Goal: Book appointment/travel/reservation

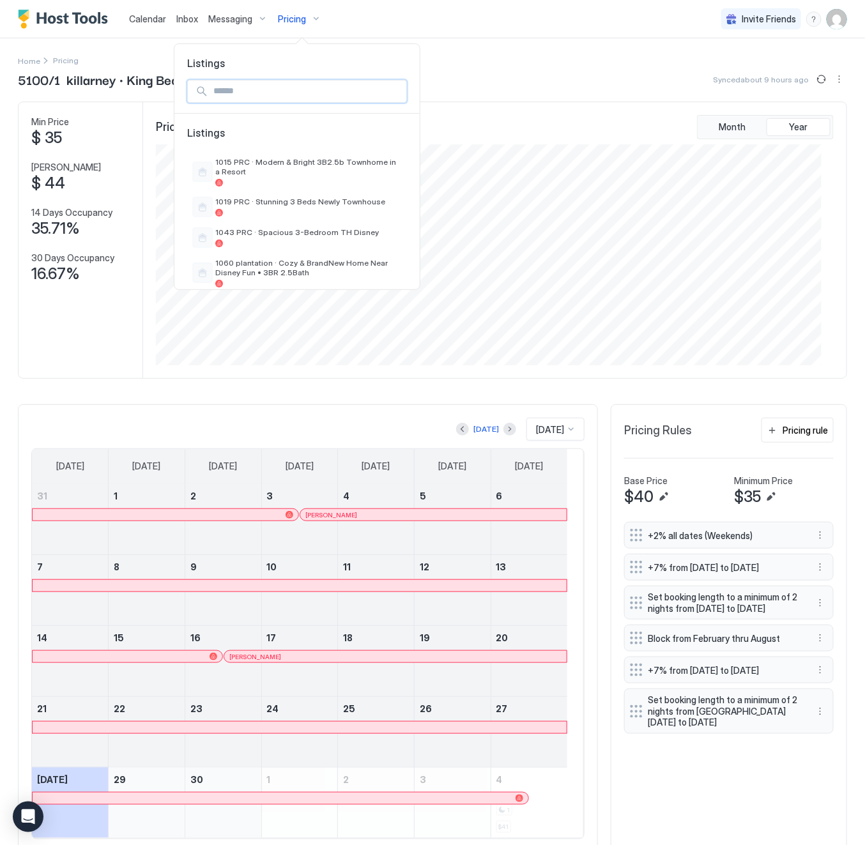
scroll to position [220, 665]
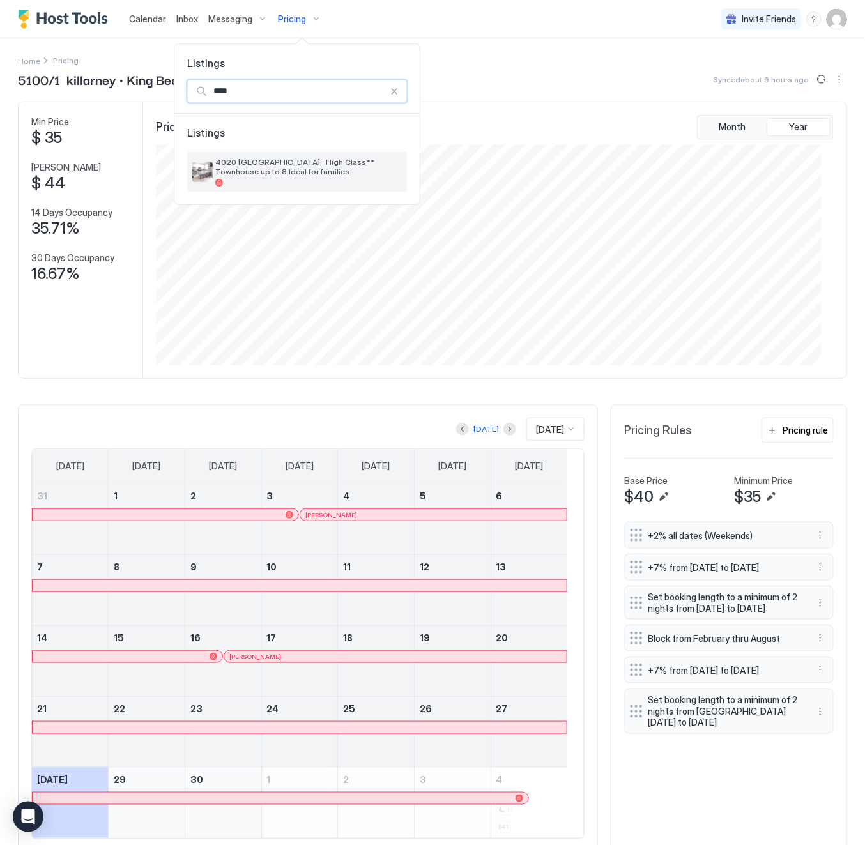
type input "****"
click at [342, 181] on div at bounding box center [308, 183] width 187 height 8
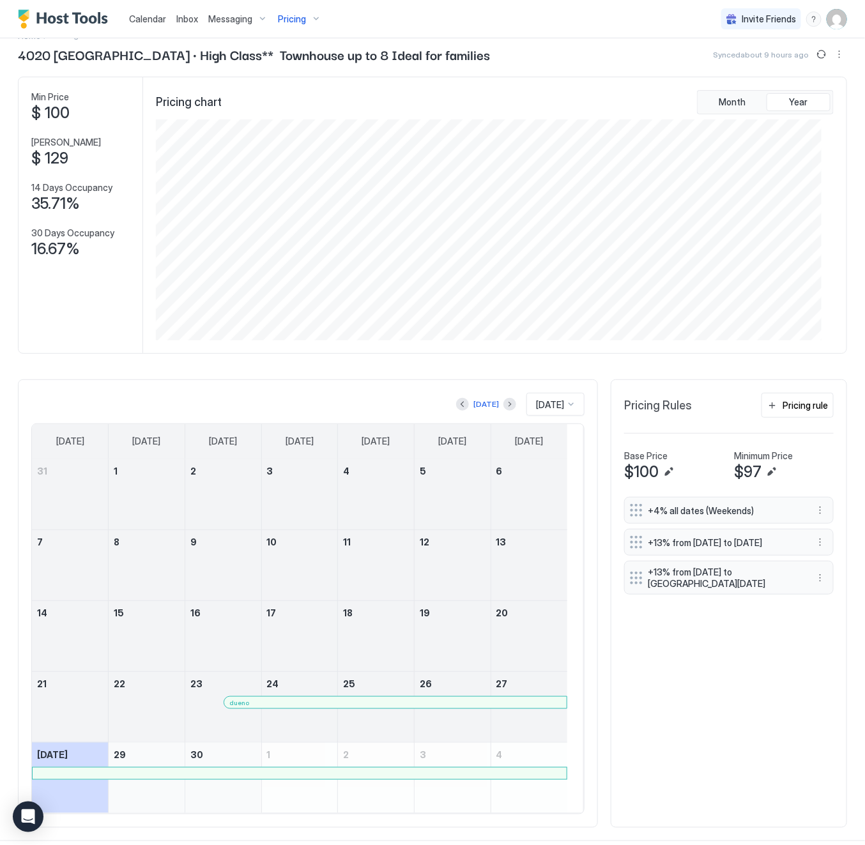
scroll to position [49, 0]
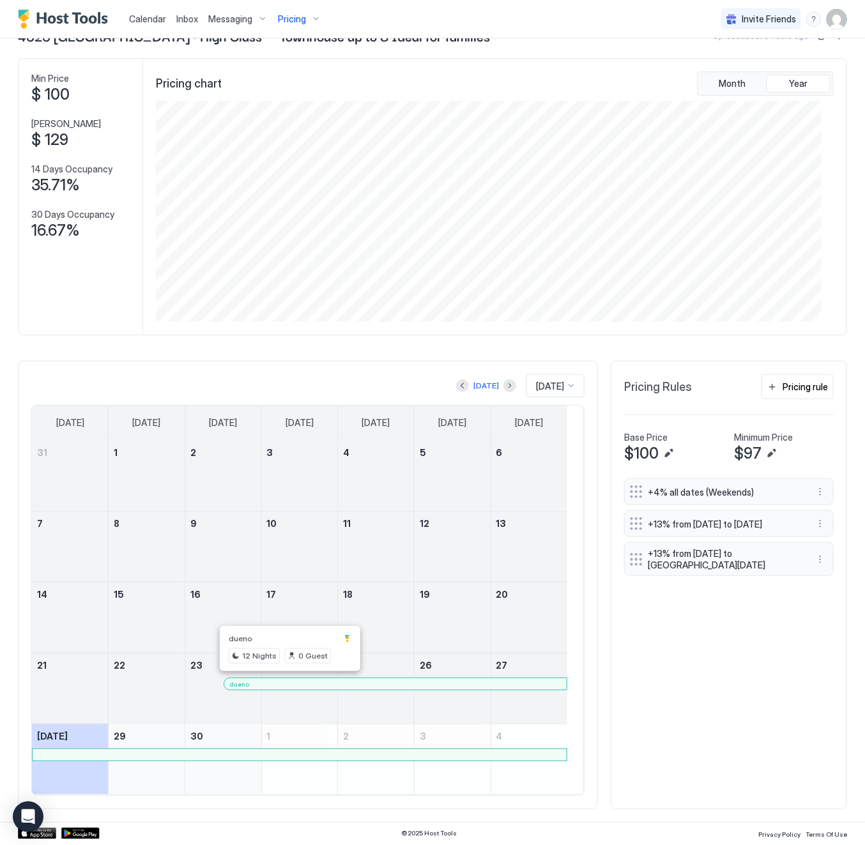
click at [288, 683] on div at bounding box center [287, 684] width 10 height 10
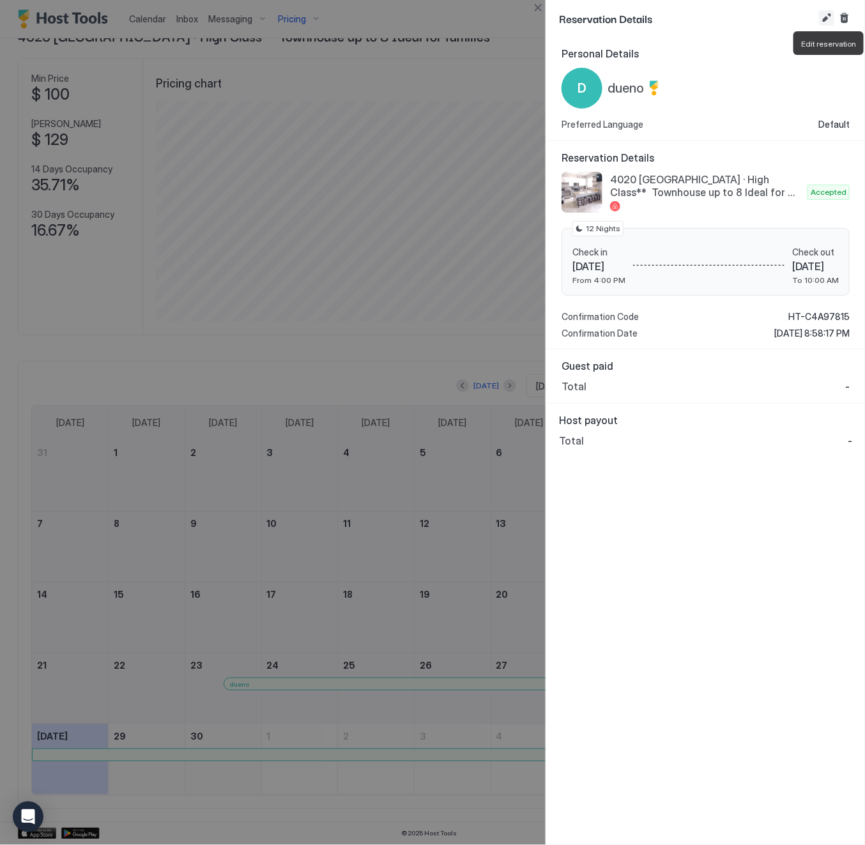
click at [828, 16] on button "Edit reservation" at bounding box center [826, 17] width 15 height 15
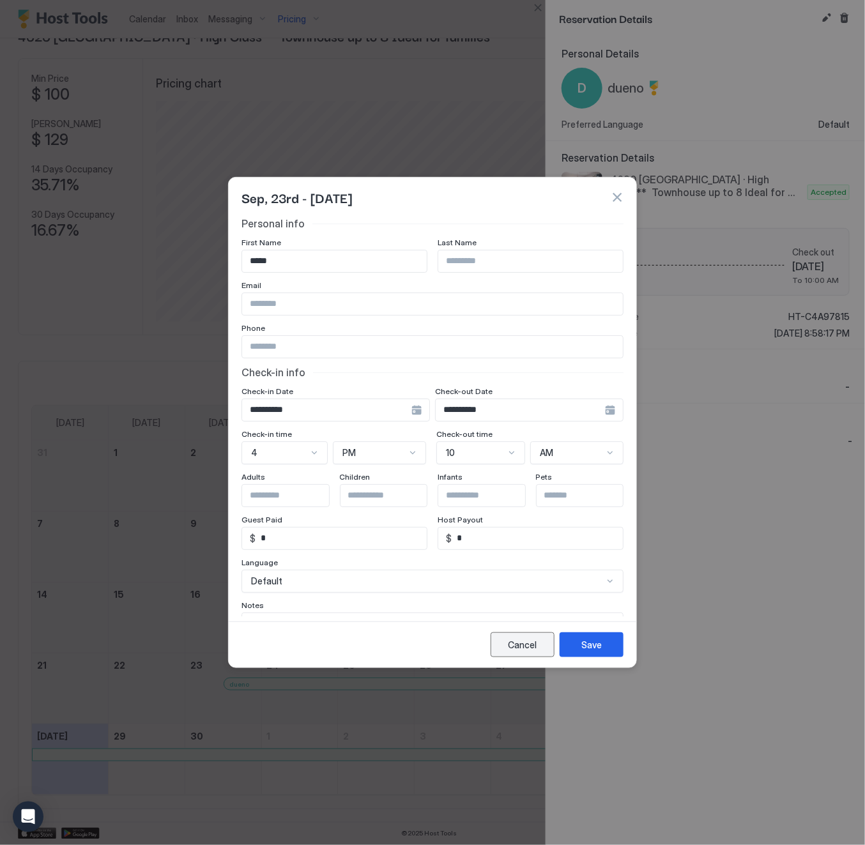
click at [516, 640] on div "Cancel" at bounding box center [523, 644] width 29 height 13
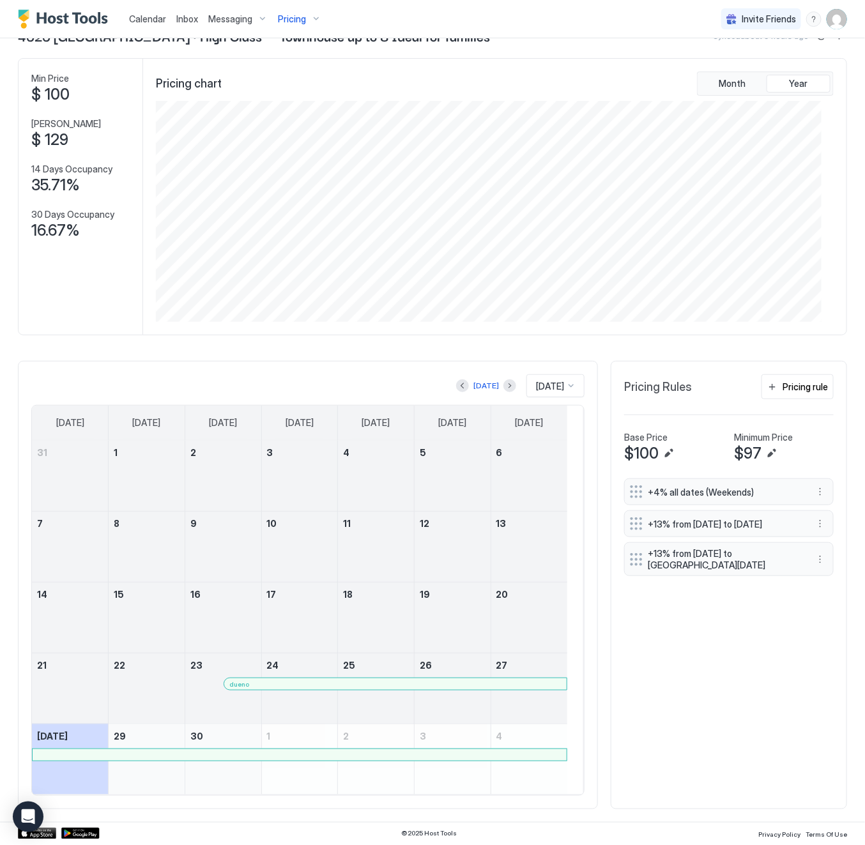
click at [361, 681] on div at bounding box center [360, 684] width 10 height 10
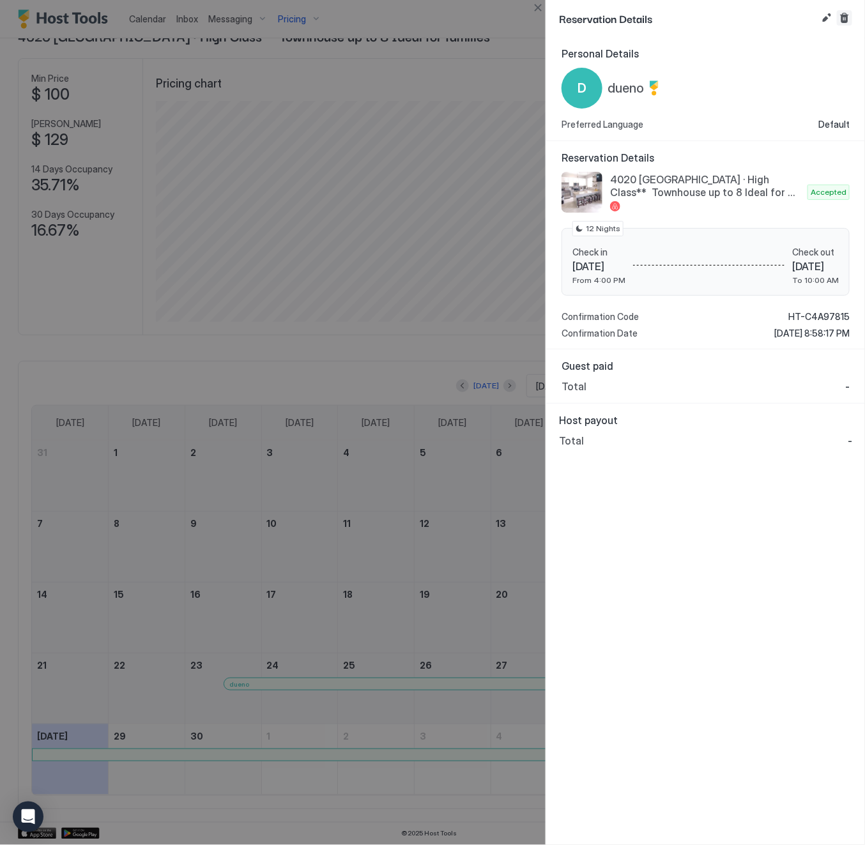
click at [846, 17] on button "Cancel reservation" at bounding box center [844, 17] width 15 height 15
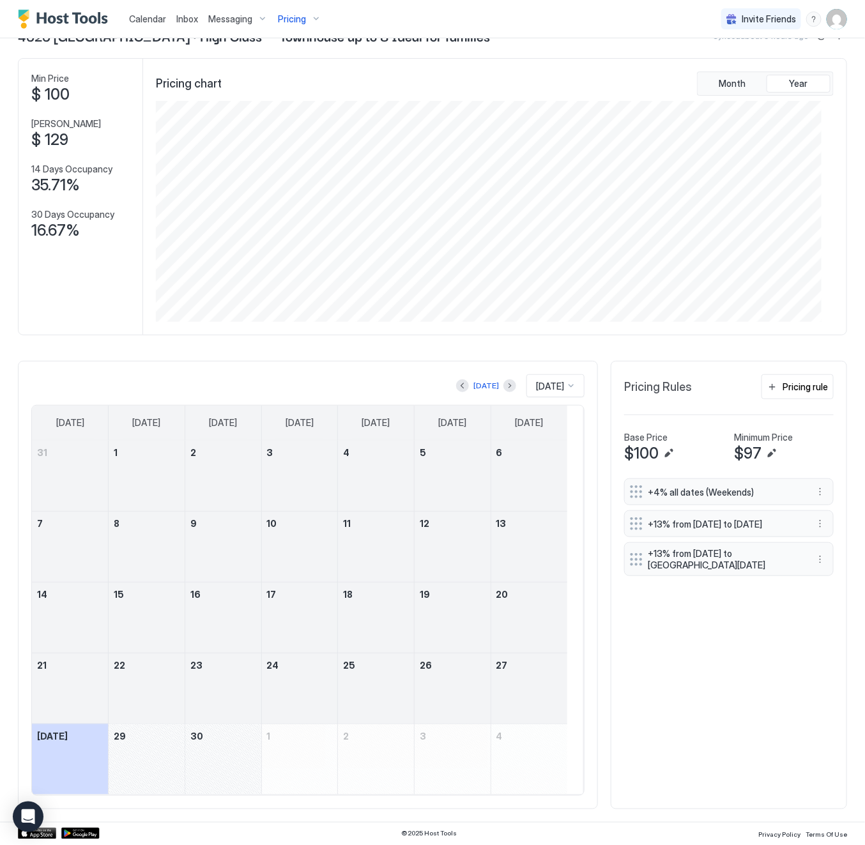
click at [504, 382] on button "Next month" at bounding box center [510, 386] width 13 height 13
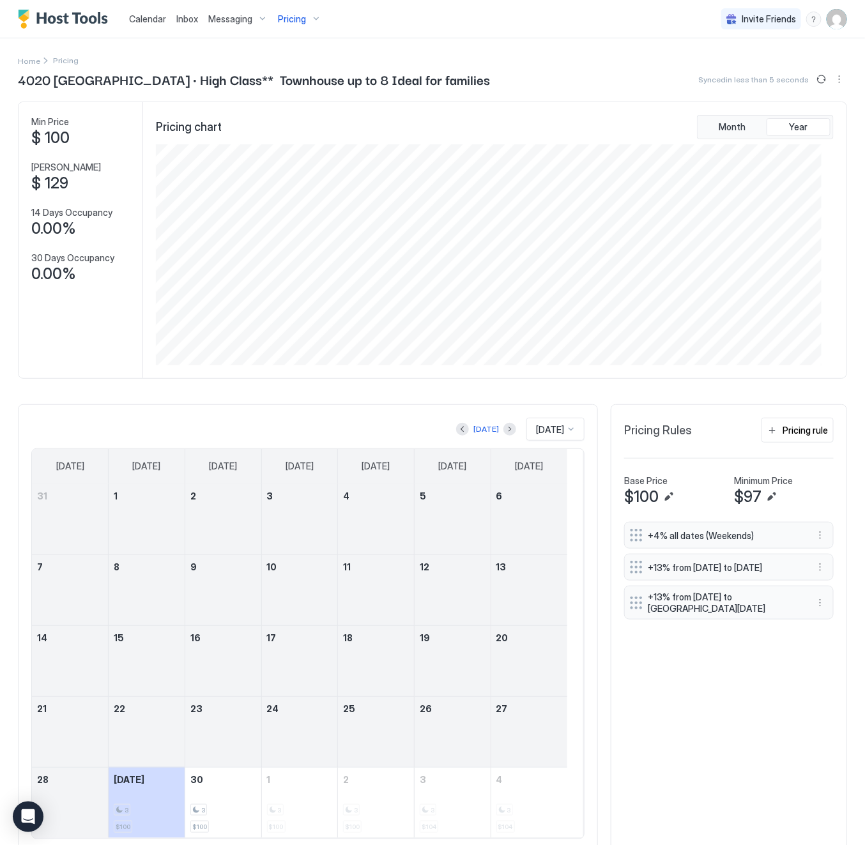
scroll to position [49, 0]
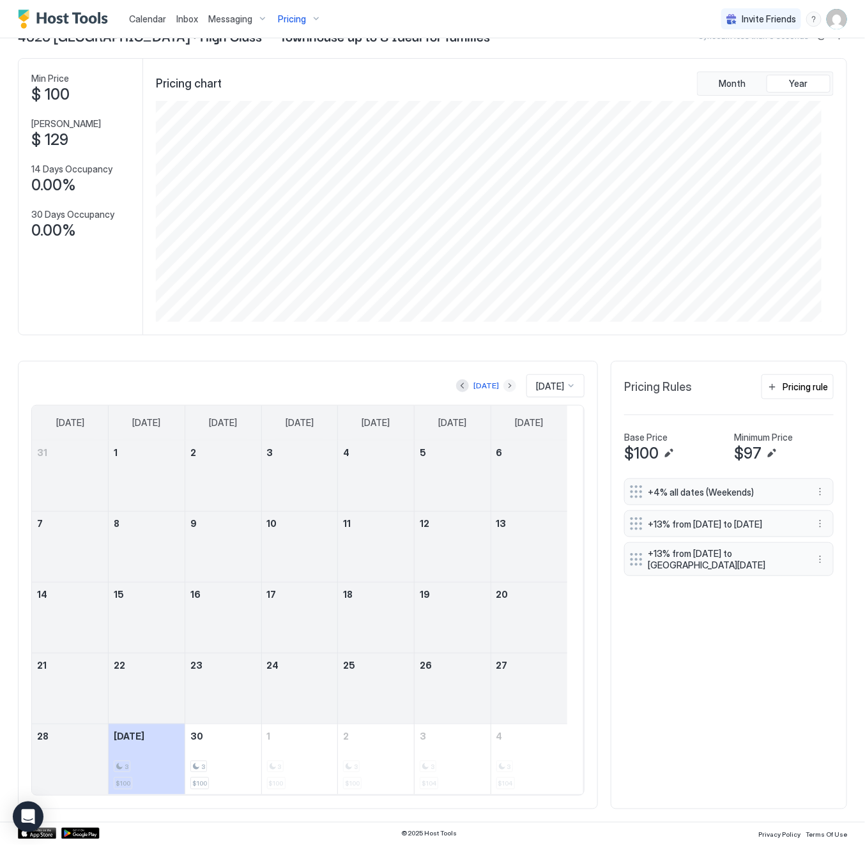
click at [504, 386] on button "Next month" at bounding box center [510, 386] width 13 height 13
